Goal: Information Seeking & Learning: Learn about a topic

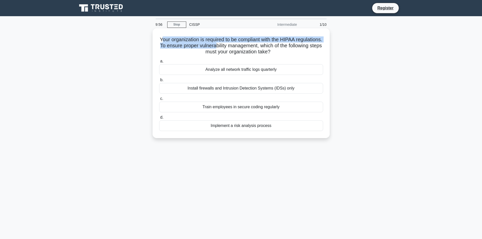
drag, startPoint x: 172, startPoint y: 40, endPoint x: 245, endPoint y: 48, distance: 72.8
click at [249, 48] on h5 "Your organization is required to be compliant with the HIPAA regulations. To en…" at bounding box center [241, 45] width 165 height 19
click at [220, 48] on h5 "Your organization is required to be compliant with the HIPAA regulations. To en…" at bounding box center [241, 45] width 165 height 19
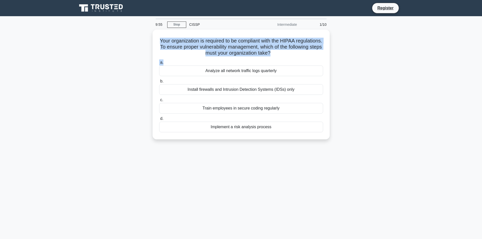
drag, startPoint x: 172, startPoint y: 38, endPoint x: 330, endPoint y: 60, distance: 160.1
click at [330, 60] on div "Your organization is required to be compliant with the HIPAA regulations. To en…" at bounding box center [241, 88] width 334 height 116
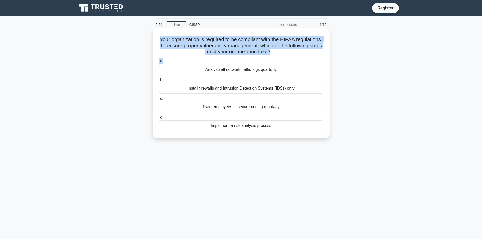
click at [237, 54] on h5 "Your organization is required to be compliant with the HIPAA regulations. To en…" at bounding box center [241, 45] width 165 height 19
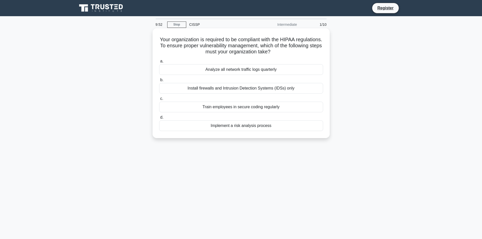
drag, startPoint x: 172, startPoint y: 39, endPoint x: 299, endPoint y: 50, distance: 127.8
click at [299, 50] on h5 "Your organization is required to be compliant with the HIPAA regulations. To en…" at bounding box center [241, 45] width 165 height 19
click at [264, 164] on div "9:44 Stop CISSP Intermediate 1/10 Your organization is required to be compliant…" at bounding box center [241, 144] width 334 height 253
click at [225, 67] on div "Analyze all network traffic logs quarterly" at bounding box center [241, 69] width 164 height 11
click at [159, 63] on input "a. Analyze all network traffic logs quarterly" at bounding box center [159, 61] width 0 height 3
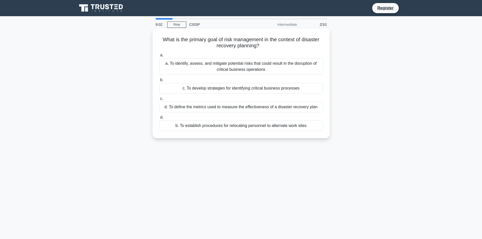
click at [274, 65] on div "a. To identify, assess, and mitigate potential risks that could result in the d…" at bounding box center [241, 66] width 164 height 17
click at [159, 57] on input "a. a. To identify, assess, and mitigate potential risks that could result in th…" at bounding box center [159, 55] width 0 height 3
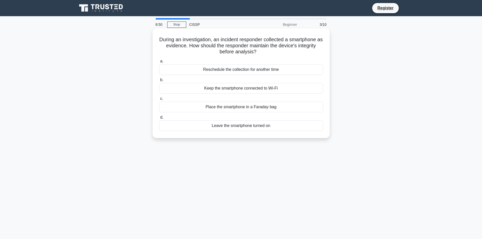
click at [291, 107] on div "Place the smartphone in a Faraday bag" at bounding box center [241, 107] width 164 height 11
click at [159, 100] on input "c. Place the smartphone in a Faraday bag" at bounding box center [159, 98] width 0 height 3
click at [274, 126] on div "Full content logs with static threshold-based alerts" at bounding box center [241, 125] width 164 height 11
click at [159, 119] on input "d. Full content logs with static threshold-based alerts" at bounding box center [159, 117] width 0 height 3
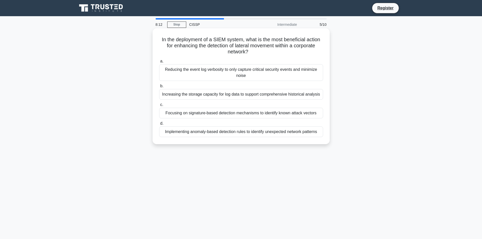
click at [277, 69] on div "Reducing the event log verbosity to only capture critical security events and m…" at bounding box center [241, 72] width 164 height 17
click at [159, 63] on input "a. Reducing the event log verbosity to only capture critical security events an…" at bounding box center [159, 61] width 0 height 3
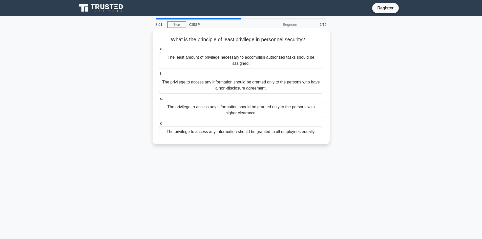
click at [249, 108] on div "The privilege to access any information should be granted only to the persons w…" at bounding box center [241, 110] width 164 height 17
click at [159, 100] on input "c. The privilege to access any information should be granted only to the person…" at bounding box center [159, 98] width 0 height 3
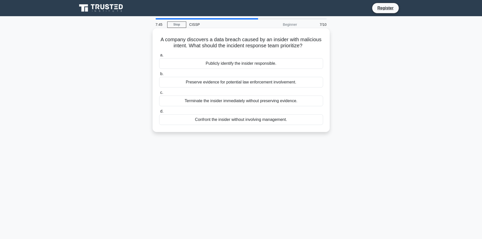
click at [260, 86] on div "Preserve evidence for potential law enforcement involvement." at bounding box center [241, 82] width 164 height 11
click at [159, 76] on input "b. Preserve evidence for potential law enforcement involvement." at bounding box center [159, 73] width 0 height 3
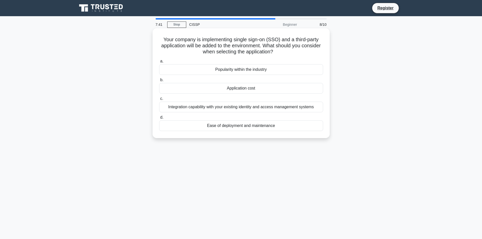
click at [255, 111] on div "Integration capability with your existing identity and access management systems" at bounding box center [241, 107] width 164 height 11
click at [159, 100] on input "c. Integration capability with your existing identity and access management sys…" at bounding box center [159, 98] width 0 height 3
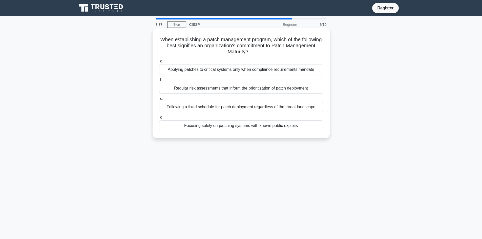
click at [258, 90] on div "Regular risk assessments that inform the prioritization of patch deployment" at bounding box center [241, 88] width 164 height 11
click at [159, 82] on input "b. Regular risk assessments that inform the prioritization of patch deployment" at bounding box center [159, 79] width 0 height 3
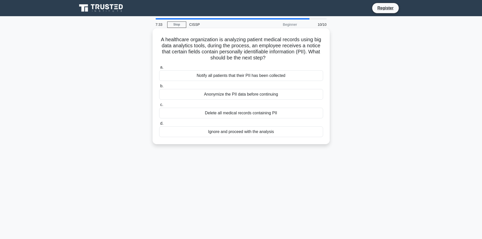
click at [257, 74] on div "Notify all patients that their PII has been collected" at bounding box center [241, 75] width 164 height 11
click at [159, 69] on input "a. Notify all patients that their PII has been collected" at bounding box center [159, 67] width 0 height 3
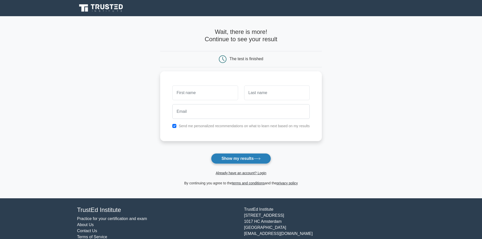
click at [244, 156] on button "Show my results" at bounding box center [241, 158] width 60 height 11
click at [248, 158] on button "Show my results" at bounding box center [241, 158] width 60 height 11
type input "holdai"
click at [263, 93] on input "text" at bounding box center [277, 91] width 66 height 15
type input "hernandez"
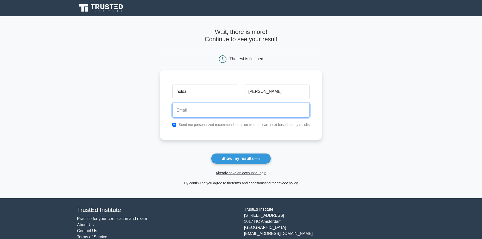
click at [246, 112] on input "email" at bounding box center [240, 110] width 137 height 15
type input "vtecgaming2011@yahoo.com"
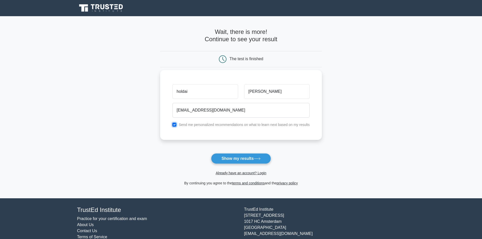
click at [176, 123] on input "checkbox" at bounding box center [174, 125] width 4 height 4
checkbox input "false"
click at [239, 108] on input "vtecgaming2011@yahoo.com" at bounding box center [240, 110] width 137 height 15
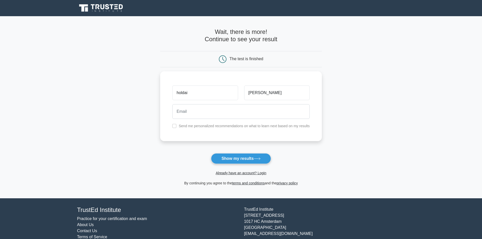
click at [182, 150] on form "Wait, there is more! Continue to see your result The test is finished holdai" at bounding box center [241, 107] width 162 height 158
click at [199, 110] on input "email" at bounding box center [240, 110] width 137 height 15
type input "holdaihernandez10@gmail.com"
click at [225, 158] on button "Show my results" at bounding box center [241, 158] width 60 height 11
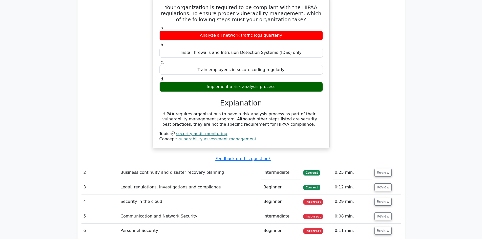
scroll to position [531, 0]
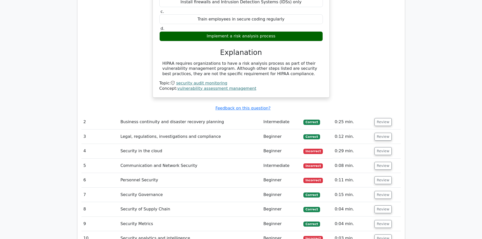
click at [149, 115] on td "Business continuity and disaster recovery planning" at bounding box center [189, 122] width 143 height 14
click at [375, 118] on button "Review" at bounding box center [382, 122] width 17 height 8
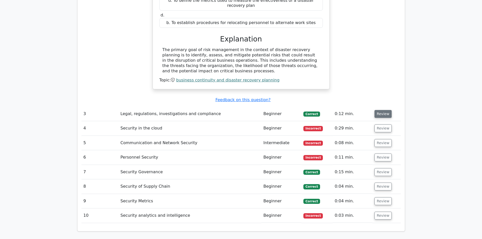
scroll to position [734, 0]
click at [379, 110] on button "Review" at bounding box center [382, 114] width 17 height 8
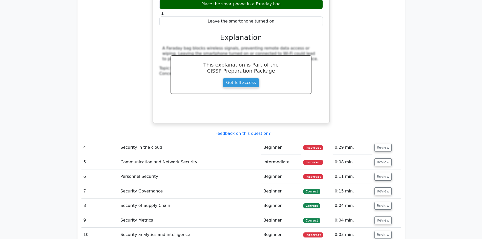
scroll to position [936, 0]
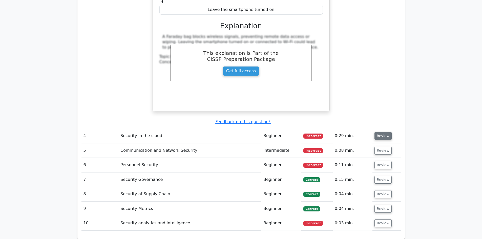
click at [382, 132] on button "Review" at bounding box center [382, 136] width 17 height 8
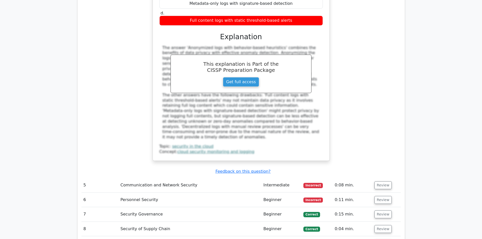
scroll to position [1214, 0]
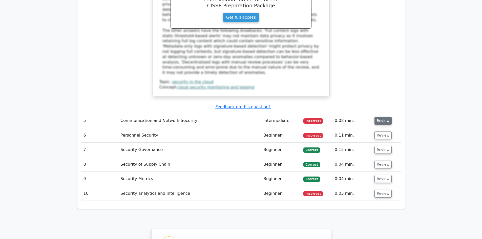
click at [381, 117] on button "Review" at bounding box center [382, 121] width 17 height 8
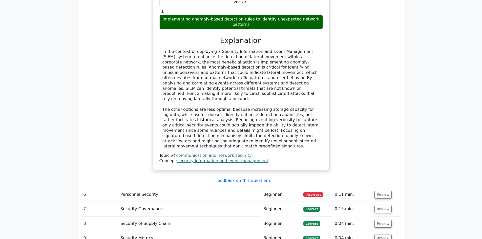
scroll to position [1493, 0]
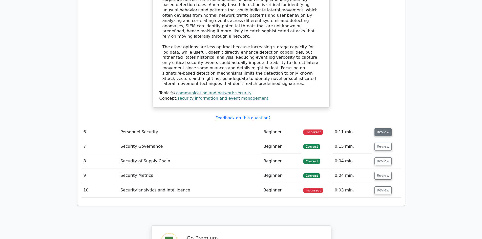
click at [381, 128] on button "Review" at bounding box center [382, 132] width 17 height 8
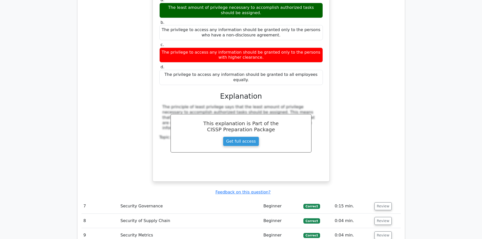
scroll to position [1720, 0]
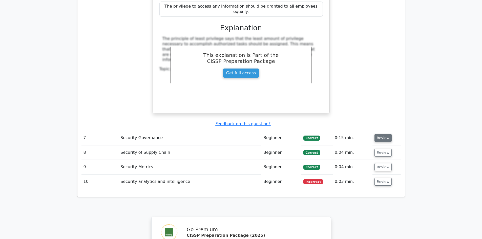
click at [379, 134] on button "Review" at bounding box center [382, 138] width 17 height 8
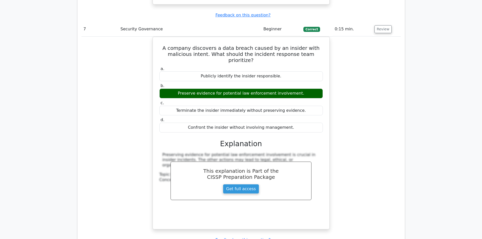
scroll to position [1872, 0]
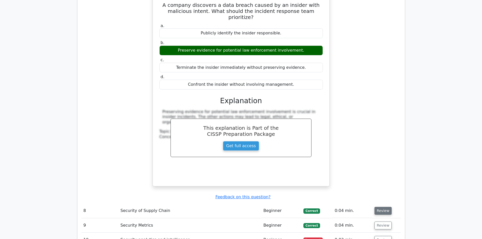
click at [381, 207] on button "Review" at bounding box center [382, 211] width 17 height 8
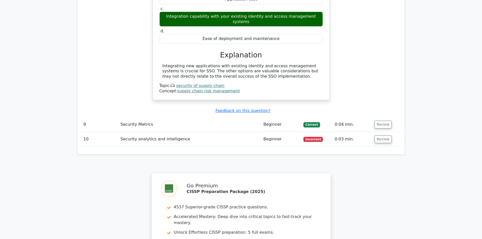
scroll to position [2151, 0]
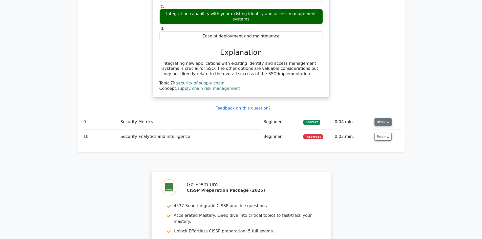
click at [382, 118] on button "Review" at bounding box center [382, 122] width 17 height 8
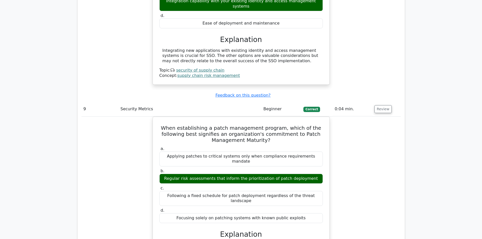
scroll to position [2176, 0]
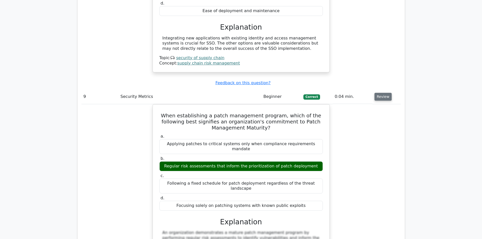
click at [381, 93] on button "Review" at bounding box center [382, 97] width 17 height 8
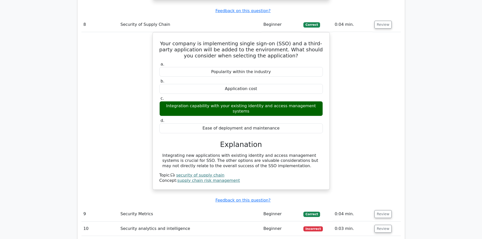
scroll to position [2070, 0]
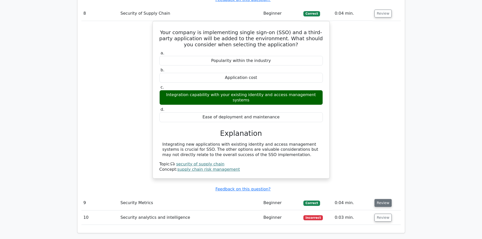
click at [379, 199] on button "Review" at bounding box center [382, 203] width 17 height 8
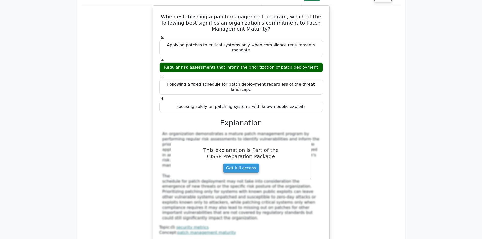
scroll to position [2323, 0]
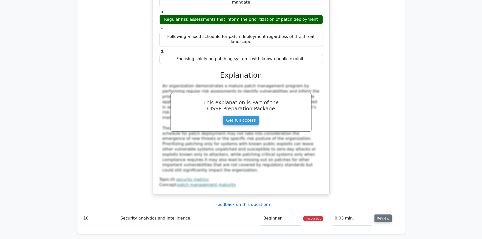
click at [383, 215] on button "Review" at bounding box center [382, 219] width 17 height 8
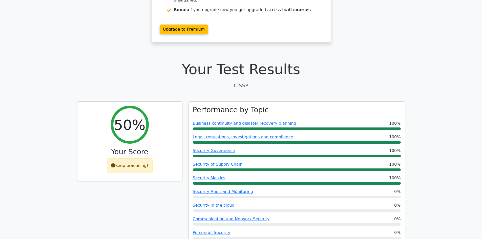
scroll to position [39, 0]
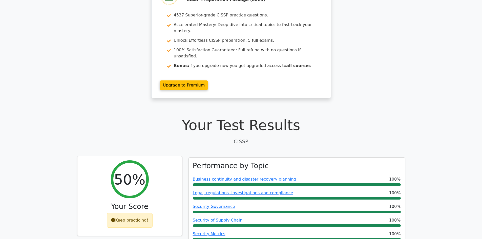
click at [131, 213] on div "Keep practicing!" at bounding box center [130, 220] width 46 height 15
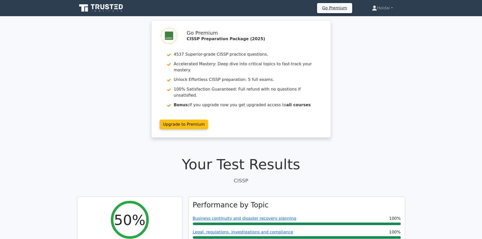
scroll to position [0, 0]
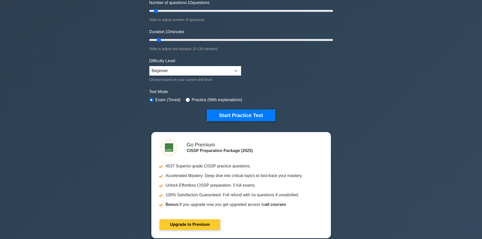
scroll to position [76, 0]
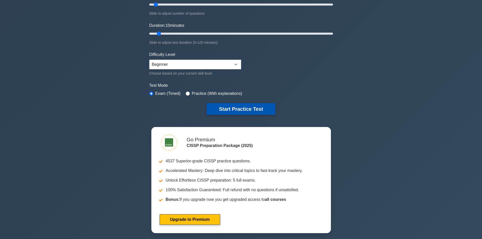
click at [254, 106] on button "Start Practice Test" at bounding box center [241, 109] width 68 height 12
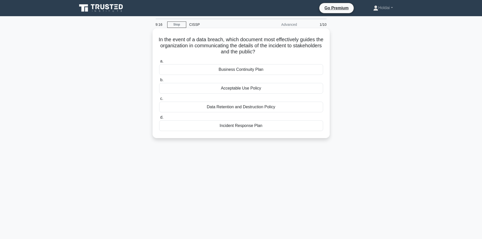
drag, startPoint x: 161, startPoint y: 39, endPoint x: 264, endPoint y: 127, distance: 136.0
click at [264, 127] on div "In the event of a data breach, which document most effectively guides the organ…" at bounding box center [241, 83] width 173 height 106
click at [219, 128] on div "Incident Response Plan" at bounding box center [241, 125] width 164 height 11
click at [159, 119] on input "d. Incident Response Plan" at bounding box center [159, 117] width 0 height 3
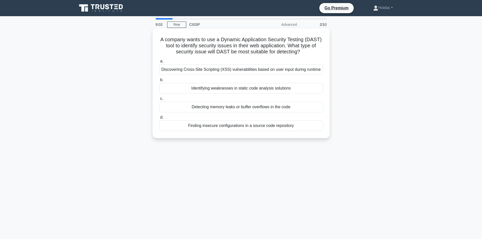
drag, startPoint x: 165, startPoint y: 41, endPoint x: 314, endPoint y: 130, distance: 173.2
click at [314, 130] on div "A company wants to use a Dynamic Application Security Testing (DAST) tool to id…" at bounding box center [241, 83] width 173 height 106
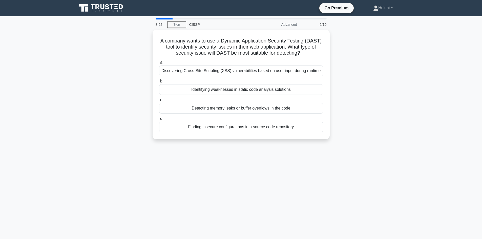
click at [392, 75] on div "A company wants to use a Dynamic Application Security Testing (DAST) tool to id…" at bounding box center [241, 88] width 334 height 116
drag, startPoint x: 353, startPoint y: 111, endPoint x: 357, endPoint y: 121, distance: 10.6
click at [352, 112] on div "A company wants to use a Dynamic Application Security Testing (DAST) tool to id…" at bounding box center [241, 88] width 334 height 116
click at [360, 137] on div "A company wants to use a Dynamic Application Security Testing (DAST) tool to id…" at bounding box center [241, 88] width 334 height 116
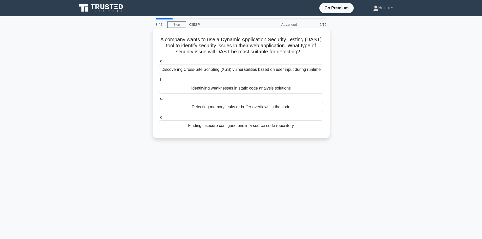
click at [224, 75] on div "Discovering Cross-Site Scripting (XSS) vulnerabilities based on user input duri…" at bounding box center [241, 69] width 164 height 11
click at [159, 63] on input "a. Discovering Cross-Site Scripting (XSS) vulnerabilities based on user input d…" at bounding box center [159, 61] width 0 height 3
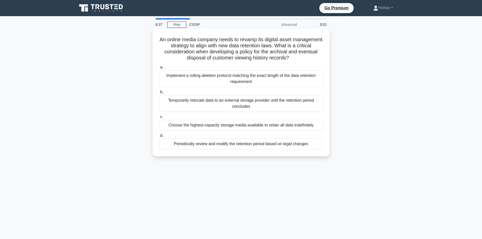
drag, startPoint x: 175, startPoint y: 38, endPoint x: 317, endPoint y: 143, distance: 177.0
click at [317, 143] on div "An online media company needs to revamp its digital asset management strategy t…" at bounding box center [241, 92] width 173 height 124
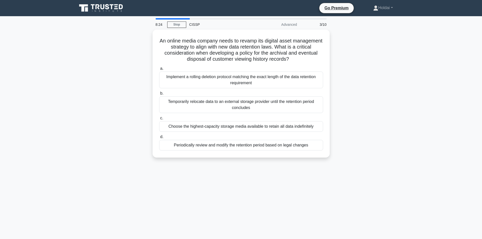
click at [357, 118] on div "An online media company needs to revamp its digital asset management strategy t…" at bounding box center [241, 97] width 334 height 134
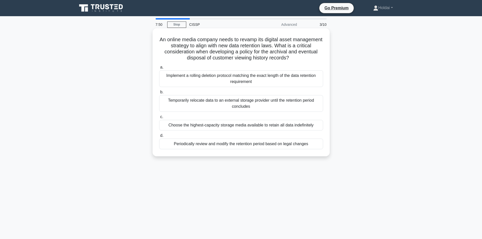
click at [288, 145] on div "Periodically review and modify the retention period based on legal changes" at bounding box center [241, 144] width 164 height 11
click at [159, 137] on input "d. Periodically review and modify the retention period based on legal changes" at bounding box center [159, 135] width 0 height 3
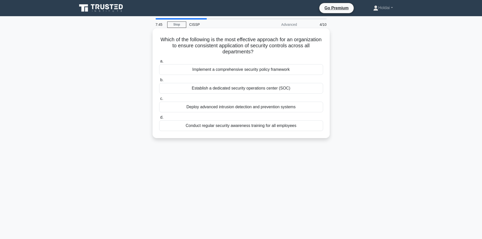
drag, startPoint x: 172, startPoint y: 39, endPoint x: 296, endPoint y: 133, distance: 154.7
click at [296, 133] on div "Which of the following is the most effective approach for an organization to en…" at bounding box center [241, 83] width 173 height 106
click at [243, 70] on div "Implement a comprehensive security policy framework" at bounding box center [241, 69] width 164 height 11
click at [159, 63] on input "a. Implement a comprehensive security policy framework" at bounding box center [159, 61] width 0 height 3
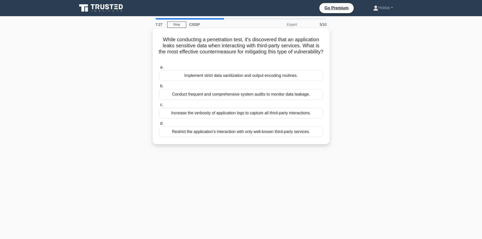
drag, startPoint x: 160, startPoint y: 39, endPoint x: 311, endPoint y: 131, distance: 176.6
click at [311, 131] on div "While conducting a penetration test, it's discovered that an application leaks …" at bounding box center [241, 86] width 173 height 112
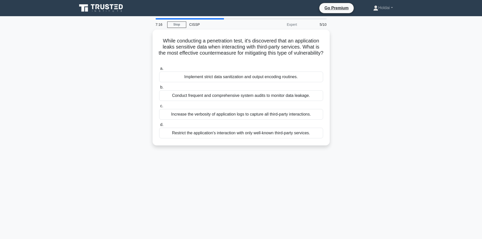
click at [251, 179] on div "7:16 Stop CISSP Expert 5/10 While conducting a penetration test, it's discovere…" at bounding box center [241, 144] width 334 height 253
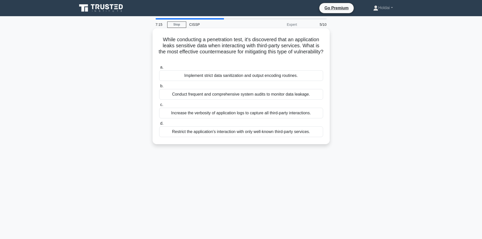
click at [254, 76] on div "Implement strict data sanitization and output encoding routines." at bounding box center [241, 75] width 164 height 11
click at [159, 69] on input "a. Implement strict data sanitization and output encoding routines." at bounding box center [159, 67] width 0 height 3
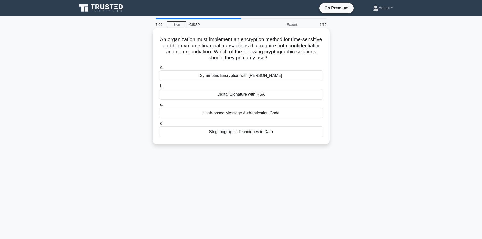
drag, startPoint x: 165, startPoint y: 39, endPoint x: 274, endPoint y: 134, distance: 143.9
click at [274, 134] on div "An organization must implement an encryption method for time-sensitive and high…" at bounding box center [241, 86] width 173 height 112
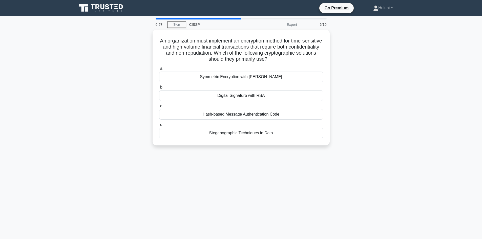
click at [358, 91] on div "An organization must implement an encryption method for time-sensitive and high…" at bounding box center [241, 91] width 334 height 122
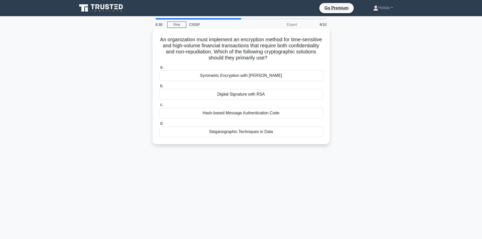
click at [291, 75] on div "Symmetric Encryption with AES" at bounding box center [241, 75] width 164 height 11
click at [159, 69] on input "a. Symmetric Encryption with AES" at bounding box center [159, 67] width 0 height 3
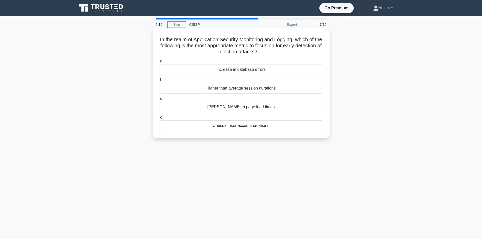
drag, startPoint x: 161, startPoint y: 41, endPoint x: 273, endPoint y: 133, distance: 145.4
click at [273, 133] on div "In the realm of Application Security Monitoring and Logging, which of the follo…" at bounding box center [241, 83] width 173 height 106
click at [220, 69] on div "Increase in database errors" at bounding box center [241, 69] width 164 height 11
click at [159, 63] on input "a. Increase in database errors" at bounding box center [159, 61] width 0 height 3
drag, startPoint x: 160, startPoint y: 40, endPoint x: 294, endPoint y: 131, distance: 161.8
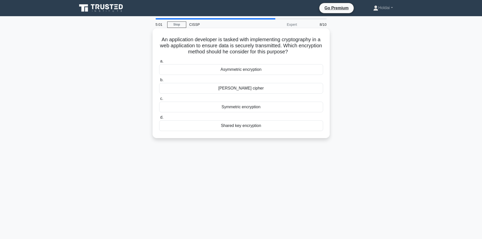
click at [294, 131] on div "An application developer is tasked with implementing cryptography in a web appl…" at bounding box center [241, 83] width 173 height 106
click at [259, 69] on div "Asymmetric encryption" at bounding box center [241, 69] width 164 height 11
click at [159, 63] on input "a. Asymmetric encryption" at bounding box center [159, 61] width 0 height 3
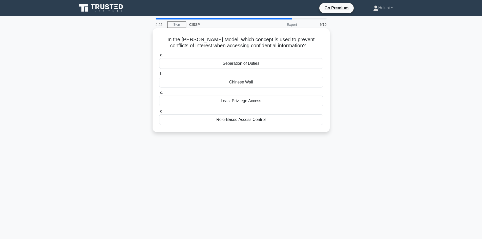
drag, startPoint x: 159, startPoint y: 40, endPoint x: 267, endPoint y: 123, distance: 136.8
click at [267, 123] on div "In the Brewer-Nash Model, which concept is used to prevent conflicts of interes…" at bounding box center [241, 80] width 173 height 100
click at [361, 181] on div "4:37 Stop CISSP Expert 9/10 In the Brewer-Nash Model, which concept is used to …" at bounding box center [241, 144] width 334 height 253
click at [282, 84] on div "Chinese Wall" at bounding box center [241, 82] width 164 height 11
click at [159, 76] on input "b. Chinese Wall" at bounding box center [159, 73] width 0 height 3
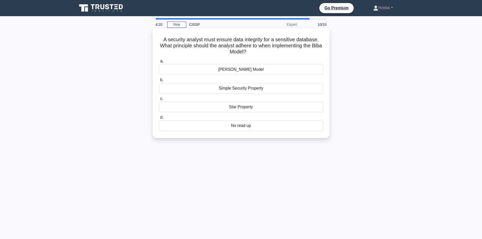
drag, startPoint x: 163, startPoint y: 38, endPoint x: 270, endPoint y: 122, distance: 136.2
click at [270, 122] on div "A security analyst must ensure data integrity for a sensitive database. What pr…" at bounding box center [241, 83] width 173 height 106
click at [373, 139] on div "A security analyst must ensure data integrity for a sensitive database. What pr…" at bounding box center [241, 88] width 334 height 116
click at [278, 126] on div "No read up" at bounding box center [241, 125] width 164 height 11
click at [159, 119] on input "d. No read up" at bounding box center [159, 117] width 0 height 3
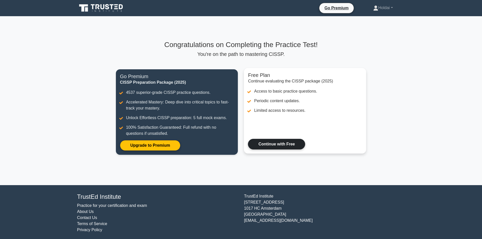
click at [295, 143] on link "Continue with Free" at bounding box center [276, 144] width 57 height 11
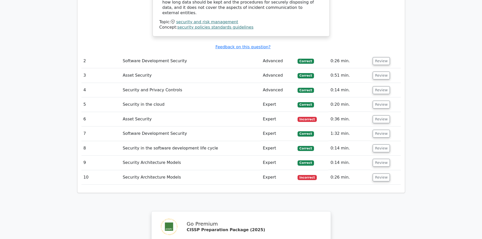
scroll to position [683, 0]
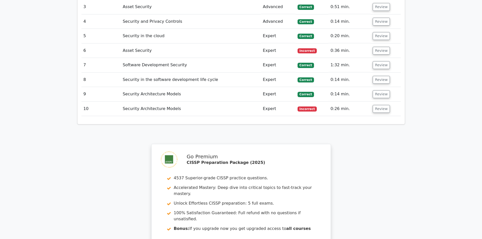
click at [195, 102] on td "Security Architecture Models" at bounding box center [191, 109] width 140 height 14
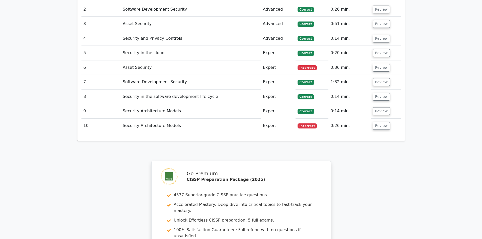
scroll to position [658, 0]
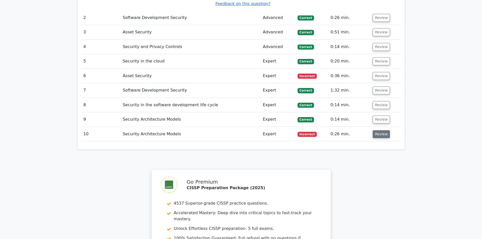
click at [378, 130] on button "Review" at bounding box center [381, 134] width 17 height 8
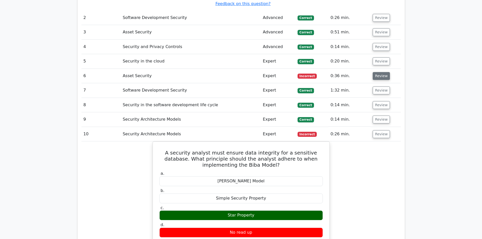
click at [378, 72] on button "Review" at bounding box center [381, 76] width 17 height 8
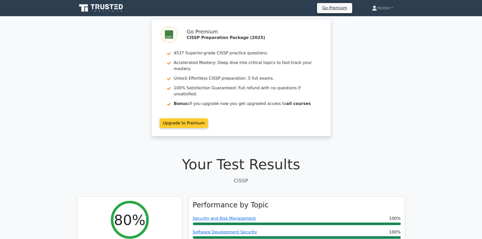
scroll to position [127, 0]
